Goal: Task Accomplishment & Management: Use online tool/utility

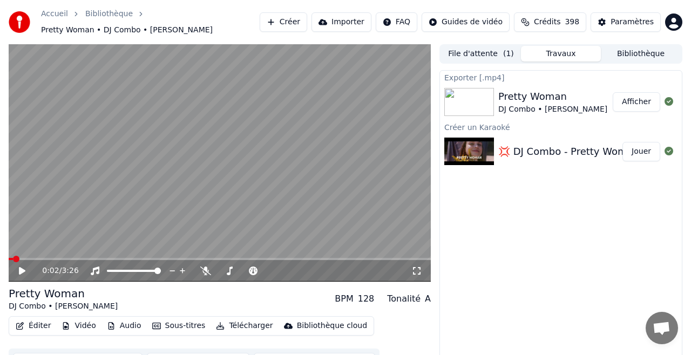
click at [347, 19] on button "Importer" at bounding box center [342, 21] width 60 height 19
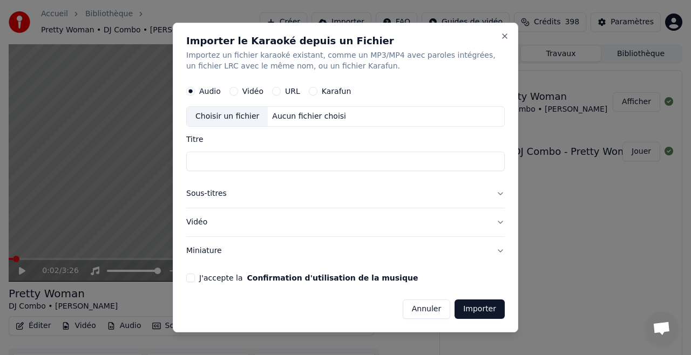
click at [277, 90] on button "URL" at bounding box center [276, 91] width 9 height 9
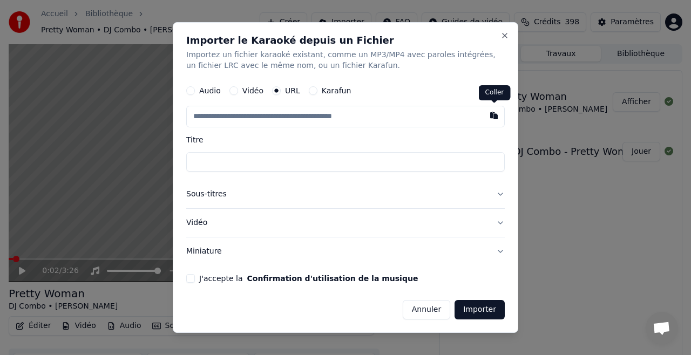
click at [492, 117] on button "button" at bounding box center [494, 115] width 22 height 19
type input "**********"
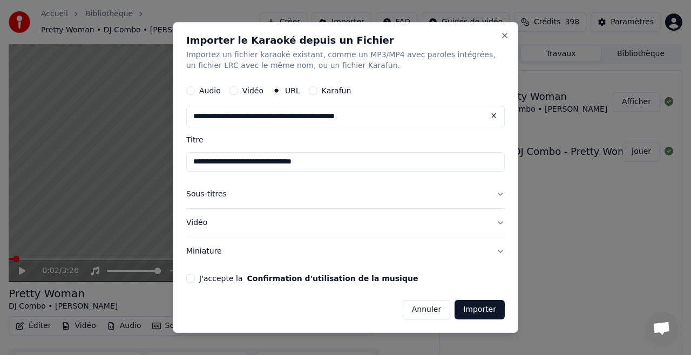
click at [190, 277] on button "J'accepte la Confirmation d'utilisation de la musique" at bounding box center [190, 278] width 9 height 9
click at [499, 194] on button "Sous-titres" at bounding box center [345, 194] width 319 height 28
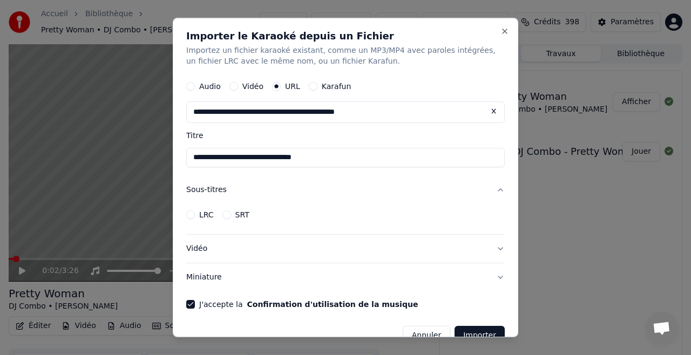
click at [499, 194] on button "Sous-titres" at bounding box center [345, 190] width 319 height 28
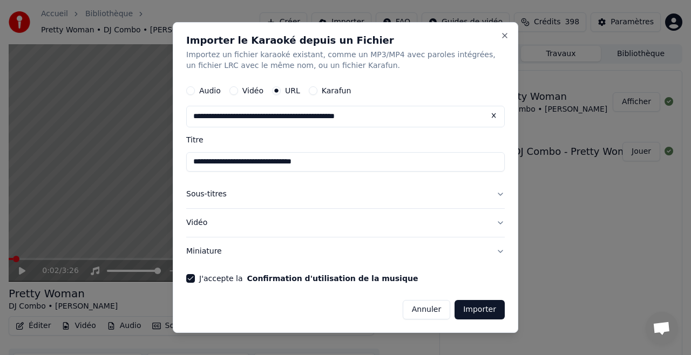
click at [499, 220] on button "Vidéo" at bounding box center [345, 223] width 319 height 28
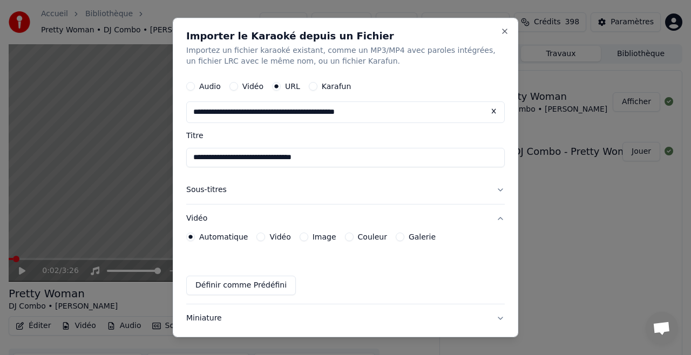
click at [499, 220] on button "Vidéo" at bounding box center [345, 219] width 319 height 28
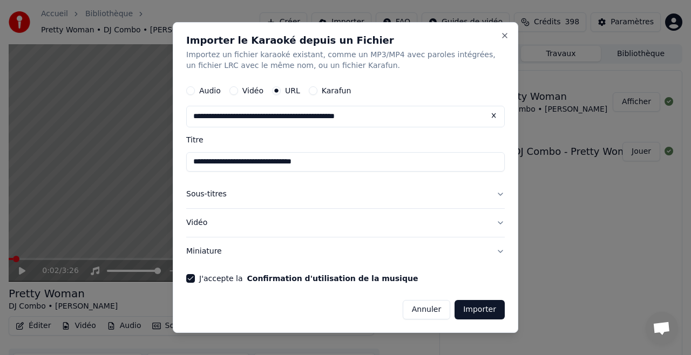
click at [477, 309] on button "Importer" at bounding box center [480, 309] width 50 height 19
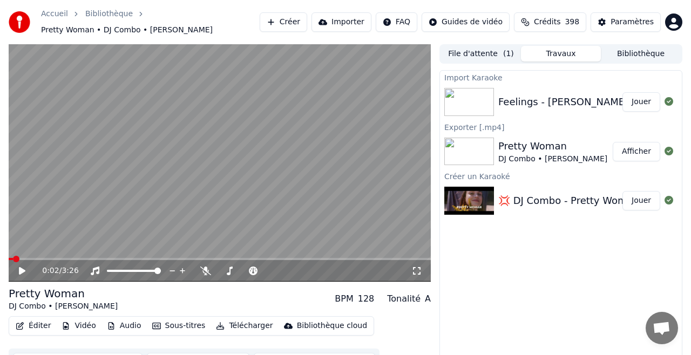
click at [641, 101] on button "Jouer" at bounding box center [642, 101] width 38 height 19
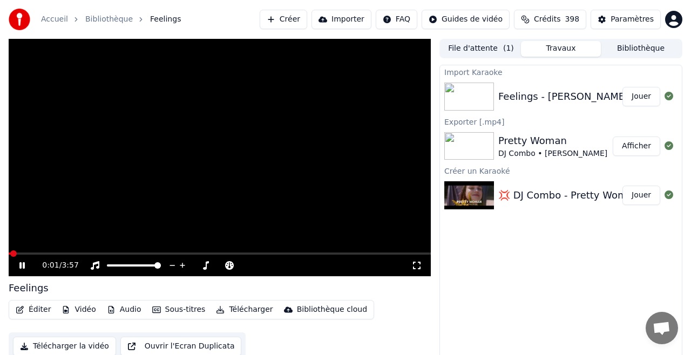
click at [34, 255] on div "0:01 / 3:57" at bounding box center [220, 266] width 422 height 22
click at [34, 253] on span at bounding box center [220, 254] width 422 height 2
click at [340, 17] on button "Importer" at bounding box center [342, 19] width 60 height 19
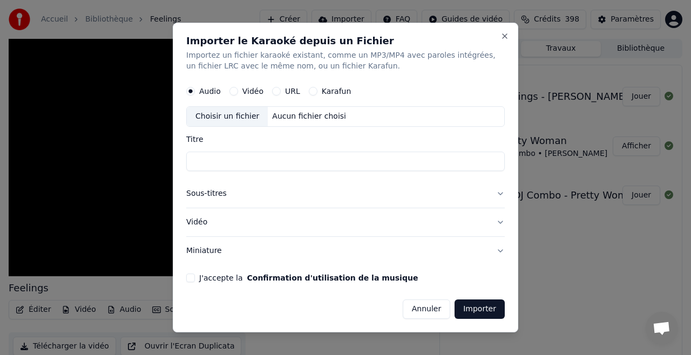
click at [316, 91] on div "Karafun" at bounding box center [330, 91] width 43 height 9
click at [315, 91] on div "Karafun" at bounding box center [330, 91] width 43 height 9
click at [312, 91] on button "Karafun" at bounding box center [313, 91] width 9 height 9
click at [278, 91] on button "URL" at bounding box center [276, 91] width 9 height 9
click at [494, 117] on button "button" at bounding box center [494, 115] width 22 height 19
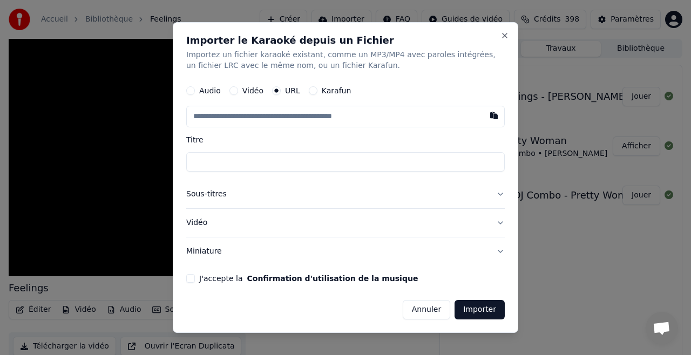
type input "**********"
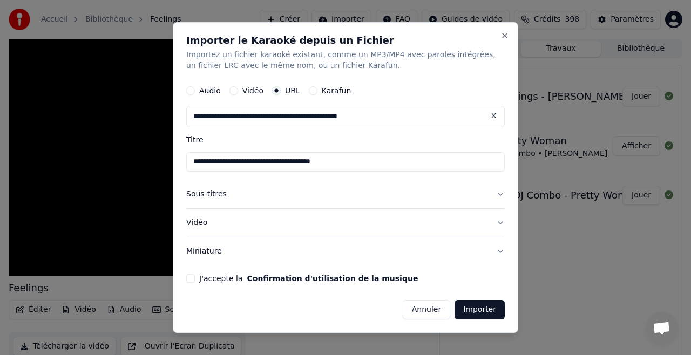
click at [189, 275] on button "J'accepte la Confirmation d'utilisation de la musique" at bounding box center [190, 278] width 9 height 9
click at [483, 311] on button "Importer" at bounding box center [480, 309] width 50 height 19
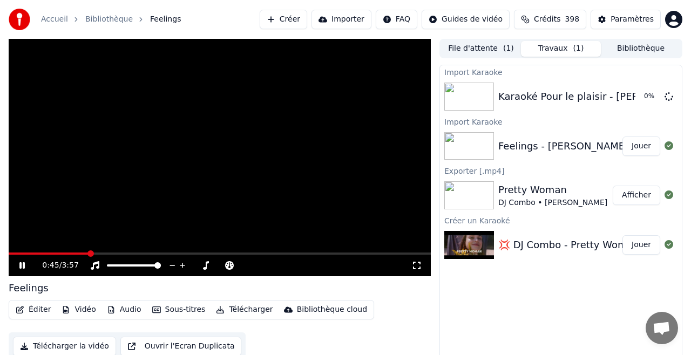
click at [22, 266] on icon at bounding box center [29, 265] width 25 height 9
click at [352, 17] on button "Importer" at bounding box center [342, 19] width 60 height 19
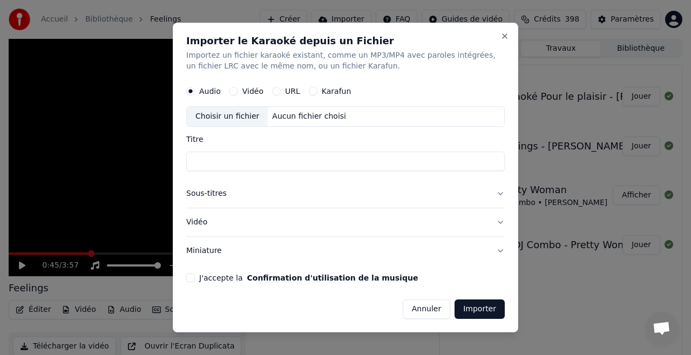
click at [277, 91] on button "URL" at bounding box center [276, 91] width 9 height 9
click at [493, 117] on button "button" at bounding box center [494, 115] width 22 height 19
type input "**********"
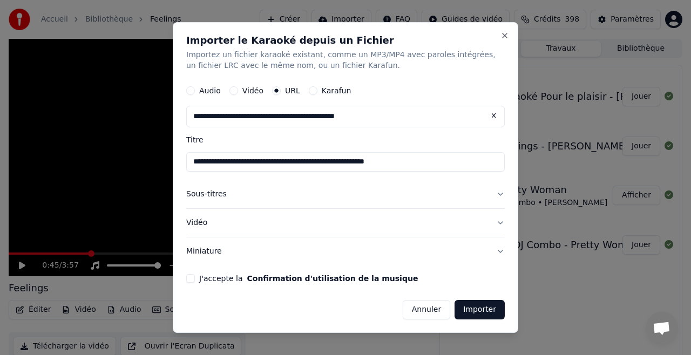
click at [190, 278] on button "J'accepte la Confirmation d'utilisation de la musique" at bounding box center [190, 278] width 9 height 9
click at [479, 311] on button "Importer" at bounding box center [480, 309] width 50 height 19
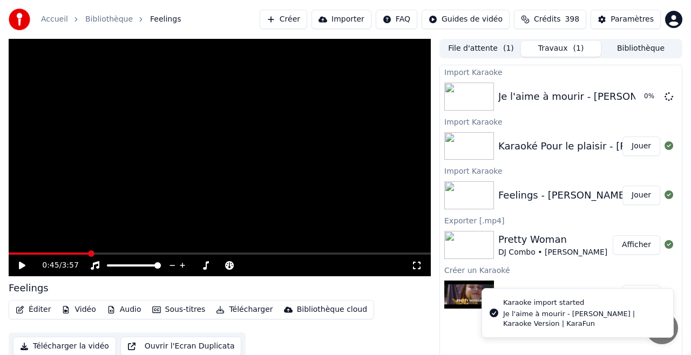
click at [640, 145] on button "Jouer" at bounding box center [642, 146] width 38 height 19
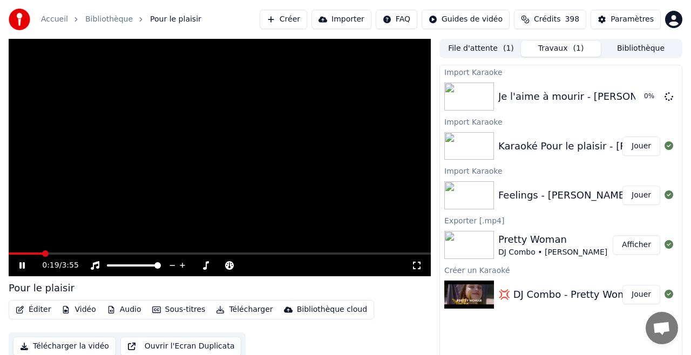
click at [42, 253] on span at bounding box center [220, 254] width 422 height 2
click at [75, 253] on span at bounding box center [220, 254] width 422 height 2
click at [22, 269] on icon at bounding box center [29, 265] width 25 height 9
click at [169, 307] on button "Sous-titres" at bounding box center [179, 309] width 62 height 15
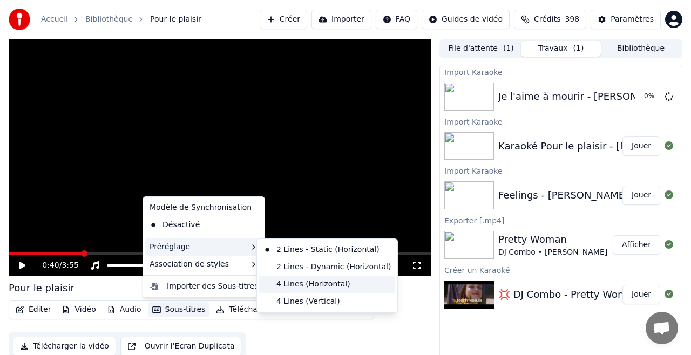
click at [312, 285] on div "4 Lines (Horizontal)" at bounding box center [327, 284] width 136 height 17
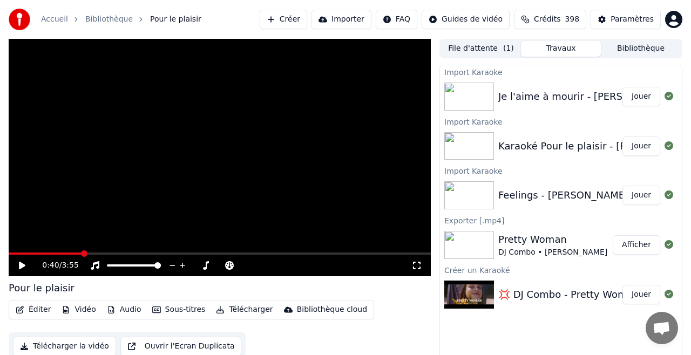
click at [21, 265] on icon at bounding box center [22, 266] width 6 height 8
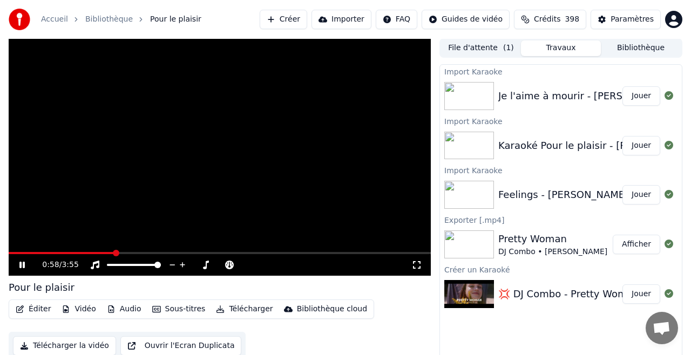
click at [22, 264] on icon at bounding box center [29, 265] width 25 height 9
click at [637, 95] on button "Jouer" at bounding box center [642, 95] width 38 height 19
click at [23, 266] on icon at bounding box center [21, 265] width 5 height 6
